Goal: Information Seeking & Learning: Check status

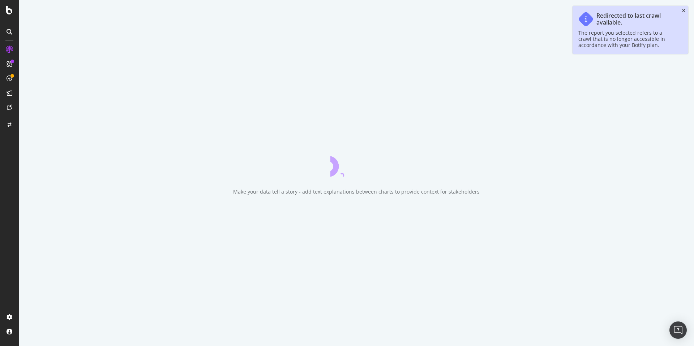
click at [683, 10] on icon "close toast" at bounding box center [683, 11] width 3 height 4
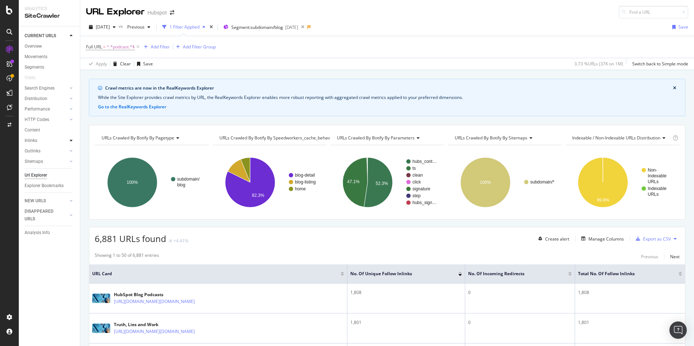
click at [70, 139] on icon at bounding box center [71, 140] width 3 height 4
click at [49, 150] on link "Top Charts" at bounding box center [51, 151] width 47 height 8
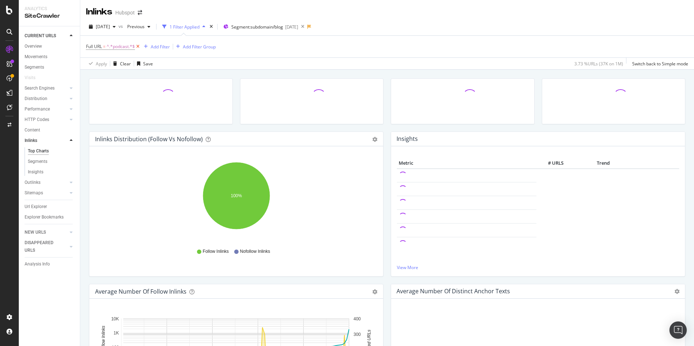
click at [137, 46] on icon at bounding box center [138, 46] width 6 height 7
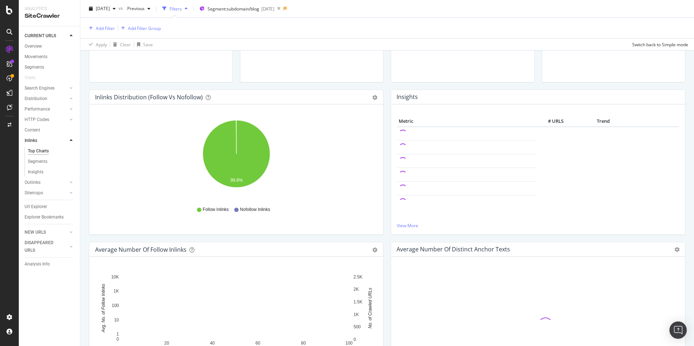
scroll to position [128, 0]
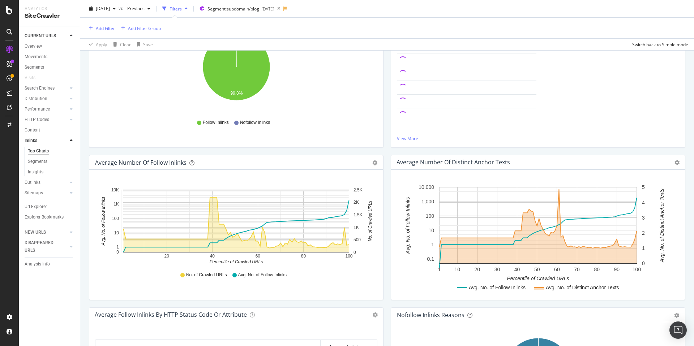
click at [211, 218] on icon "A chart." at bounding box center [236, 225] width 225 height 55
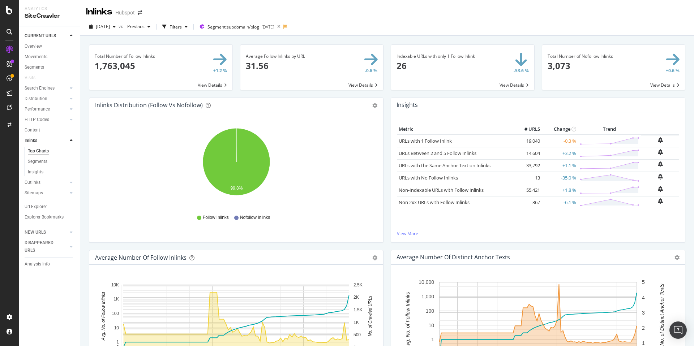
scroll to position [0, 0]
click at [405, 233] on link "View More" at bounding box center [538, 233] width 282 height 6
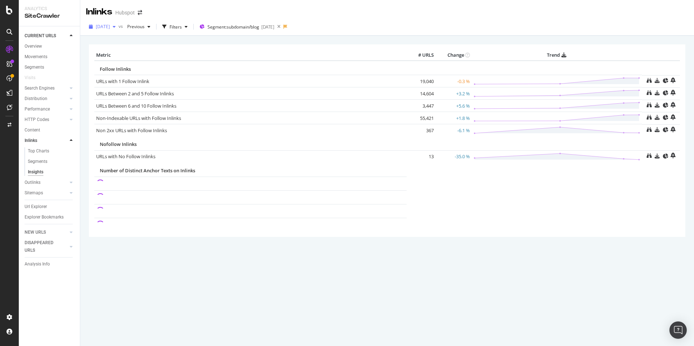
drag, startPoint x: 130, startPoint y: 30, endPoint x: 126, endPoint y: 28, distance: 3.7
click at [119, 29] on div "[DATE]" at bounding box center [102, 26] width 33 height 11
click at [132, 92] on div "[DATE]" at bounding box center [115, 93] width 39 height 7
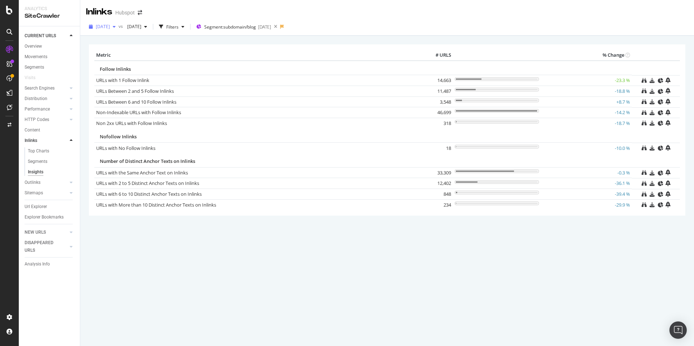
click at [110, 26] on span "[DATE]" at bounding box center [103, 26] width 14 height 6
click at [115, 55] on div "[DATE]" at bounding box center [115, 53] width 39 height 7
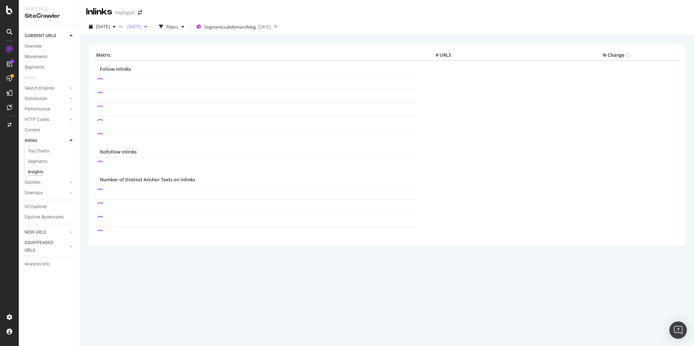
click at [141, 26] on span "[DATE]" at bounding box center [132, 26] width 17 height 6
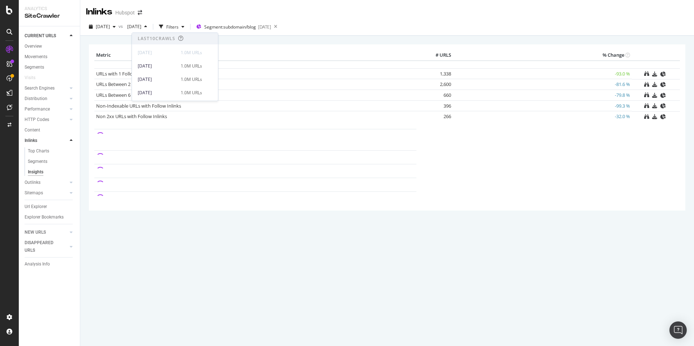
scroll to position [132, 0]
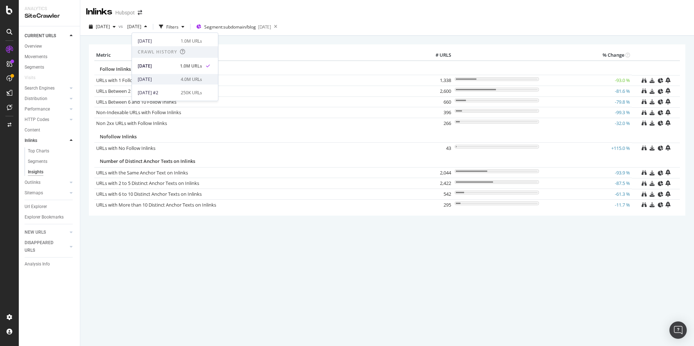
click at [156, 78] on div "[DATE]" at bounding box center [157, 79] width 39 height 7
click at [141, 27] on span "[DATE]" at bounding box center [132, 26] width 17 height 6
click at [168, 82] on div "[DATE]" at bounding box center [157, 84] width 39 height 7
click at [110, 26] on span "[DATE]" at bounding box center [103, 26] width 14 height 6
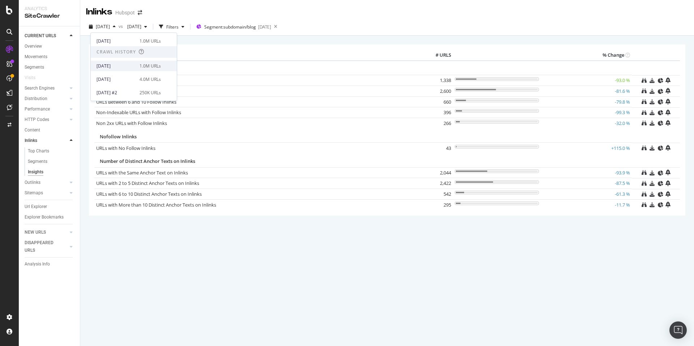
scroll to position [132, 0]
click at [125, 65] on div "[DATE]" at bounding box center [115, 66] width 39 height 7
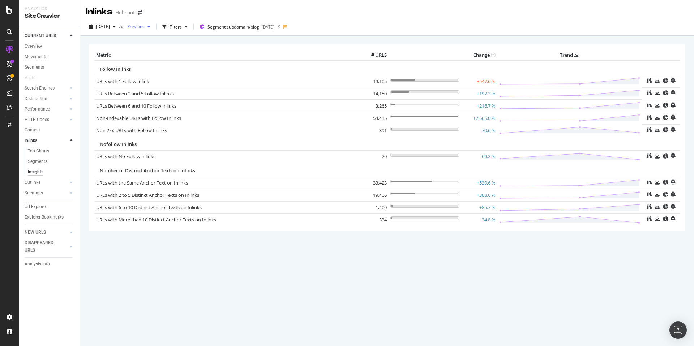
click at [145, 26] on span "Previous" at bounding box center [134, 26] width 20 height 6
click at [269, 47] on div "Metric # URLS Change Trend Follow Inlinks URLs with 1 Follow Inlink 19,105 +547…" at bounding box center [387, 137] width 596 height 186
click at [110, 28] on span "[DATE]" at bounding box center [103, 26] width 14 height 6
click at [130, 52] on div "[DATE]" at bounding box center [115, 53] width 39 height 7
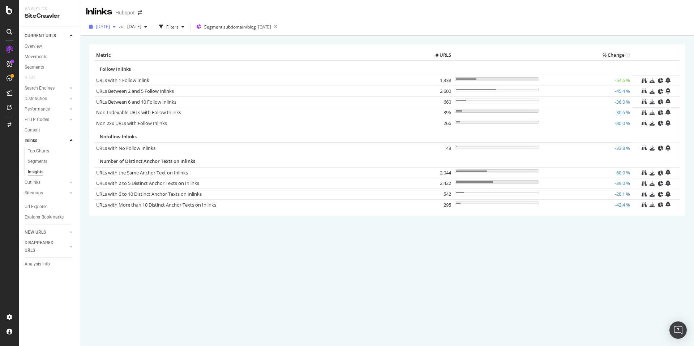
click at [104, 25] on span "[DATE]" at bounding box center [103, 26] width 14 height 6
click at [152, 77] on div "4.0M URLs" at bounding box center [149, 79] width 21 height 7
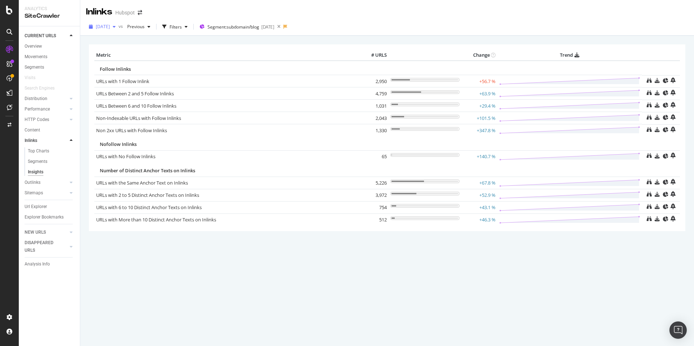
click at [119, 27] on div "button" at bounding box center [114, 27] width 9 height 4
click at [155, 67] on div "1.0M URLs" at bounding box center [149, 66] width 21 height 7
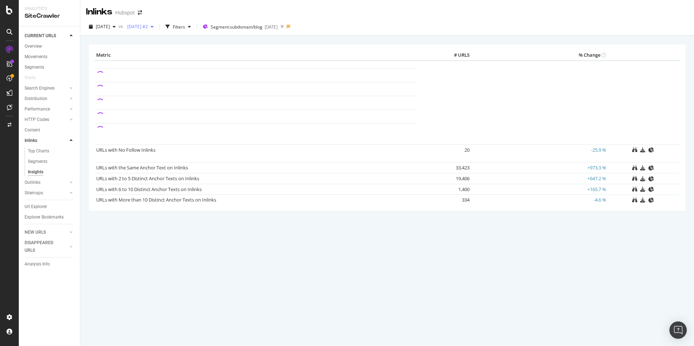
click at [148, 27] on span "[DATE] #2" at bounding box center [135, 26] width 23 height 6
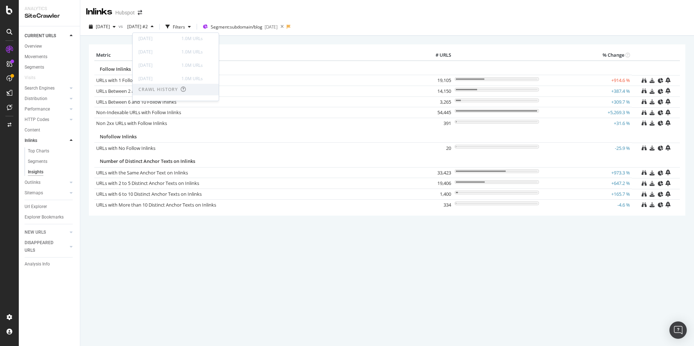
scroll to position [132, 0]
click at [176, 77] on div "[DATE]" at bounding box center [157, 79] width 39 height 7
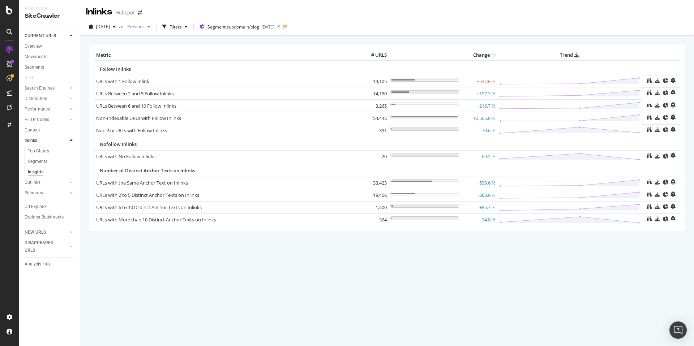
click at [140, 27] on span "Previous" at bounding box center [134, 26] width 20 height 6
click at [365, 254] on div "× Metric # URLS Change Trend Follow Inlinks URLs with 1 Follow Inlink 19,105 +5…" at bounding box center [387, 147] width 596 height 217
click at [95, 56] on th "Metric" at bounding box center [226, 55] width 265 height 11
drag, startPoint x: 121, startPoint y: 84, endPoint x: 491, endPoint y: 225, distance: 396.3
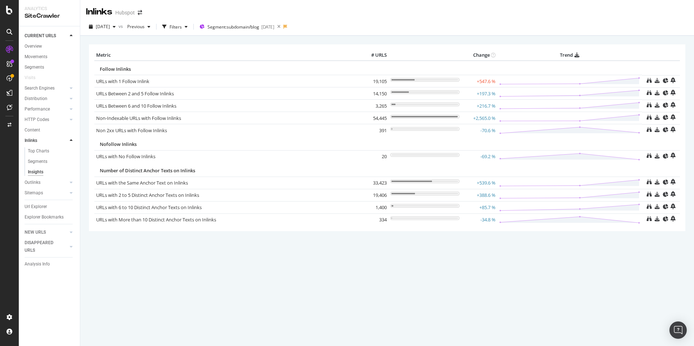
click at [491, 225] on table "Metric # URLS Change Trend Follow Inlinks URLs with 1 Follow Inlink 19,105 +547…" at bounding box center [386, 138] width 585 height 176
copy table "URLs with 1 Follow Inlink 19,105 +547.6 % URLs Between 2 and 5 Follow Inlinks 1…"
click at [110, 27] on span "[DATE]" at bounding box center [103, 26] width 14 height 6
click at [121, 78] on div "[DATE]" at bounding box center [115, 79] width 39 height 7
drag, startPoint x: 94, startPoint y: 65, endPoint x: 508, endPoint y: 215, distance: 440.3
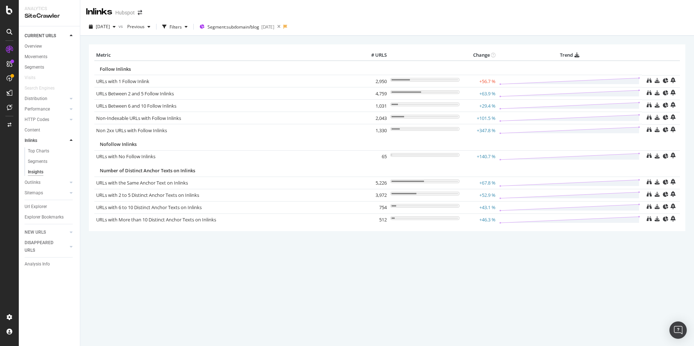
click at [495, 222] on div "Metric # URLS Change Trend Follow Inlinks URLs with 1 Follow Inlink 2,950 +56.7…" at bounding box center [387, 137] width 596 height 186
click at [110, 26] on span "[DATE]" at bounding box center [103, 26] width 14 height 6
click at [121, 64] on div "[DATE]" at bounding box center [115, 66] width 39 height 7
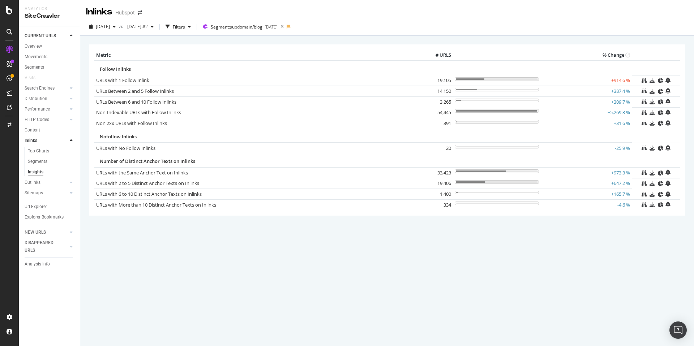
drag, startPoint x: 450, startPoint y: 206, endPoint x: 429, endPoint y: 79, distance: 128.3
click at [429, 79] on table "Metric # URLS % Change Follow Inlinks URLs with 1 Follow Inlink 19,105 +914.6 %…" at bounding box center [386, 130] width 585 height 160
copy table "19,105 +914.6 % URLs Between 2 and 5 Follow Inlinks 14,150 +387.4 % URLs Betwee…"
click at [148, 27] on span "[DATE] #2" at bounding box center [135, 26] width 23 height 6
drag, startPoint x: 168, startPoint y: 27, endPoint x: 128, endPoint y: 26, distance: 40.9
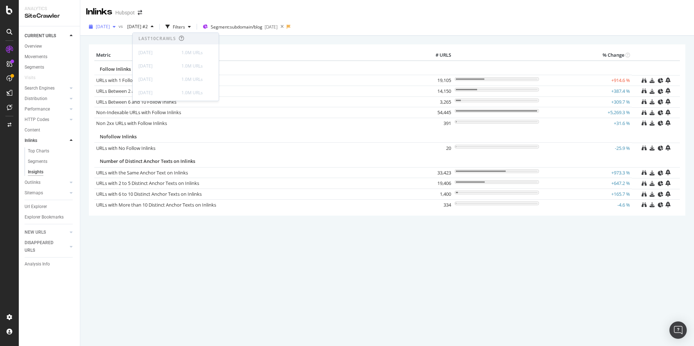
click at [148, 27] on span "[DATE] #2" at bounding box center [135, 26] width 23 height 6
click at [110, 26] on span "[DATE]" at bounding box center [103, 26] width 14 height 6
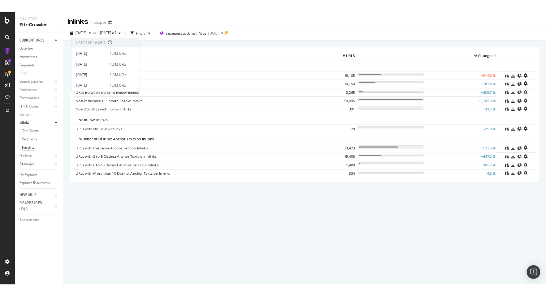
scroll to position [132, 0]
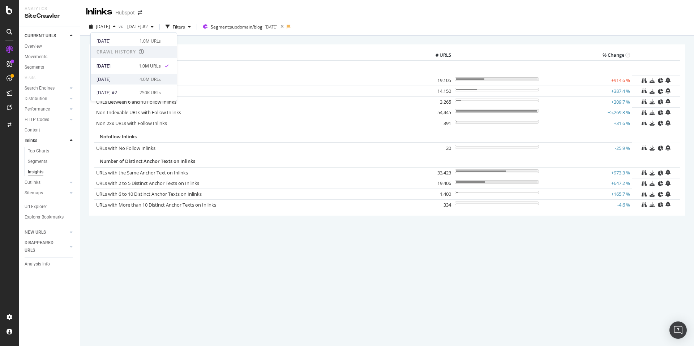
click at [154, 80] on div "4.0M URLs" at bounding box center [149, 79] width 21 height 7
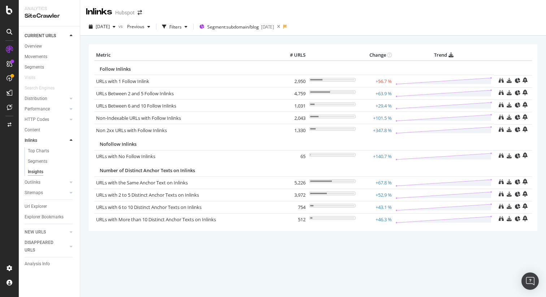
drag, startPoint x: 292, startPoint y: 81, endPoint x: 315, endPoint y: 221, distance: 142.5
click at [315, 221] on table "Metric # URLS Change Trend Follow Inlinks URLs with 1 Follow Inlink 2,950 +56.7…" at bounding box center [313, 138] width 438 height 176
copy table "2,950 +56.7 % URLs Between 2 and 5 Follow Inlinks 4,759 +63.9 % URLs Between 6 …"
click at [119, 27] on div "button" at bounding box center [114, 27] width 9 height 4
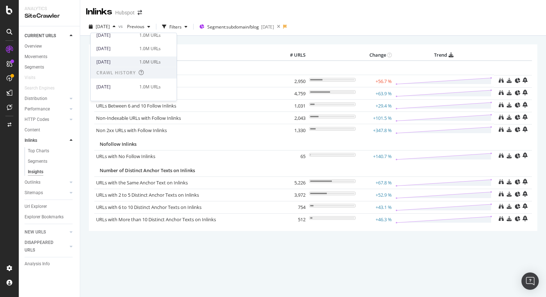
scroll to position [111, 0]
click at [126, 63] on div "[DATE]" at bounding box center [115, 62] width 39 height 7
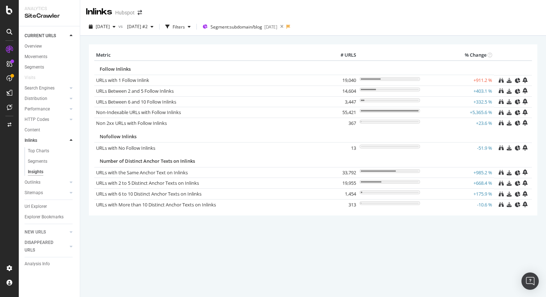
drag, startPoint x: 492, startPoint y: 206, endPoint x: 93, endPoint y: 58, distance: 426.1
click at [93, 58] on div "Metric # URLS % Change Follow Inlinks URLs with 1 Follow Inlink 19,040 +911.2 %…" at bounding box center [313, 129] width 449 height 171
copy div "Metric # URLS % Change Follow Inlinks URLs with 1 Follow Inlink 19,040 +911.2 %…"
click at [110, 27] on span "[DATE]" at bounding box center [103, 26] width 14 height 6
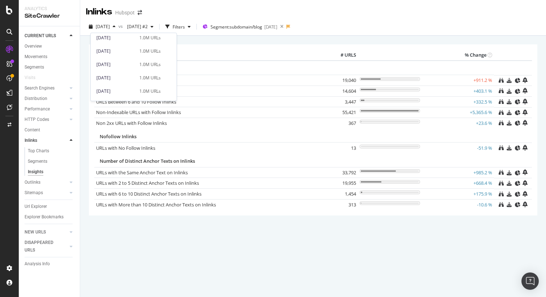
scroll to position [62, 0]
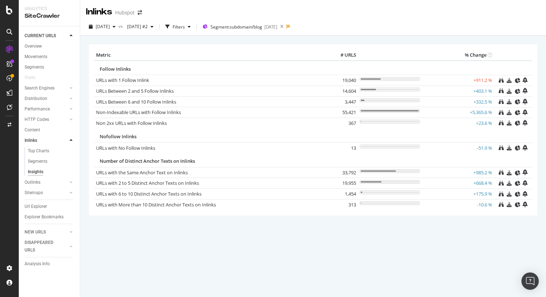
click at [203, 230] on div "× Metric # URLS % Change Follow Inlinks URLs with 1 Follow Inlink 19,040 +911.2…" at bounding box center [313, 140] width 449 height 202
